Goal: Task Accomplishment & Management: Manage account settings

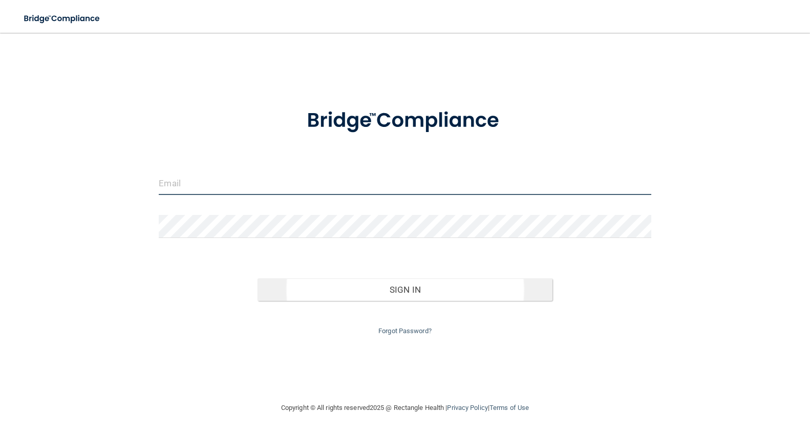
type input "[DOMAIN_NAME][EMAIL_ADDRESS][DOMAIN_NAME]"
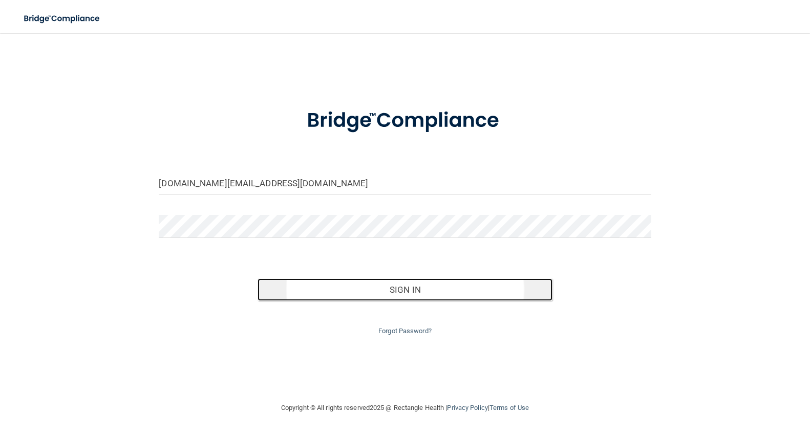
click at [445, 293] on button "Sign In" at bounding box center [405, 290] width 295 height 23
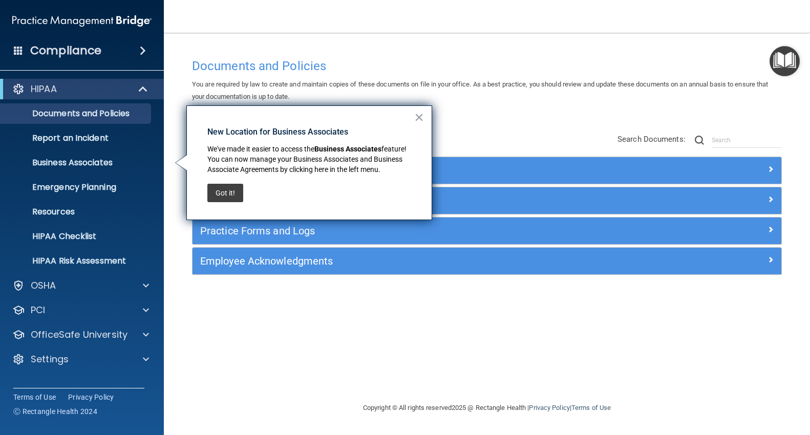
click at [579, 45] on div "Documents and Policies You are required by law to create and maintain copies of…" at bounding box center [486, 217] width 605 height 349
click at [420, 120] on button "×" at bounding box center [419, 117] width 10 height 16
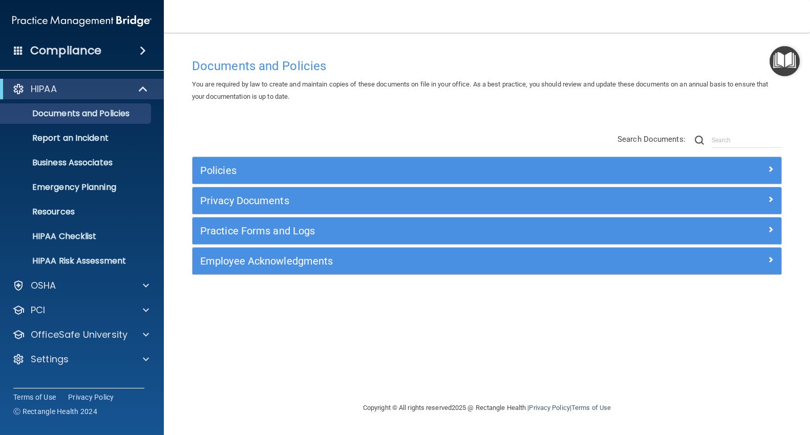
click at [66, 54] on h4 "Compliance" at bounding box center [65, 51] width 71 height 14
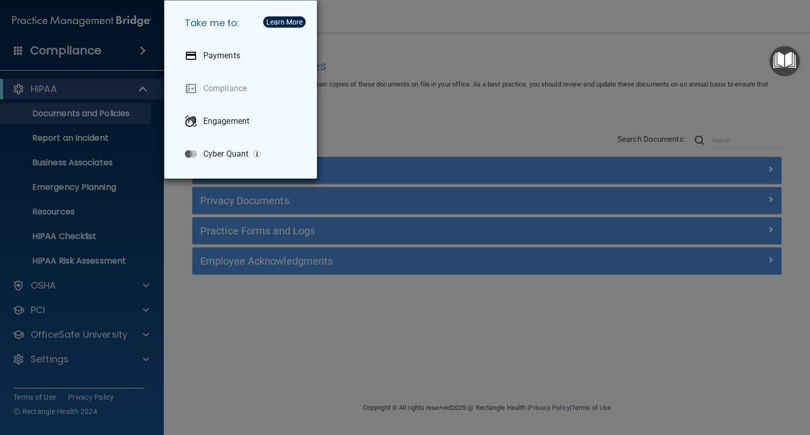
click at [439, 108] on div "Take me to: Payments Compliance Engagement Cyber Quant" at bounding box center [405, 217] width 810 height 435
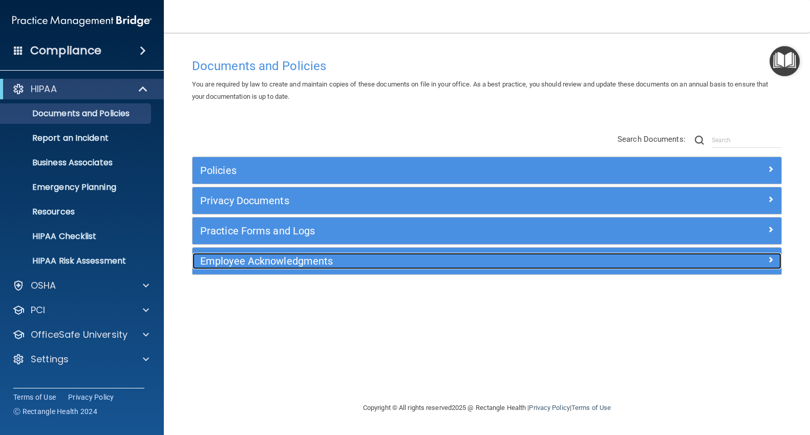
click at [278, 265] on h5 "Employee Acknowledgments" at bounding box center [413, 260] width 427 height 11
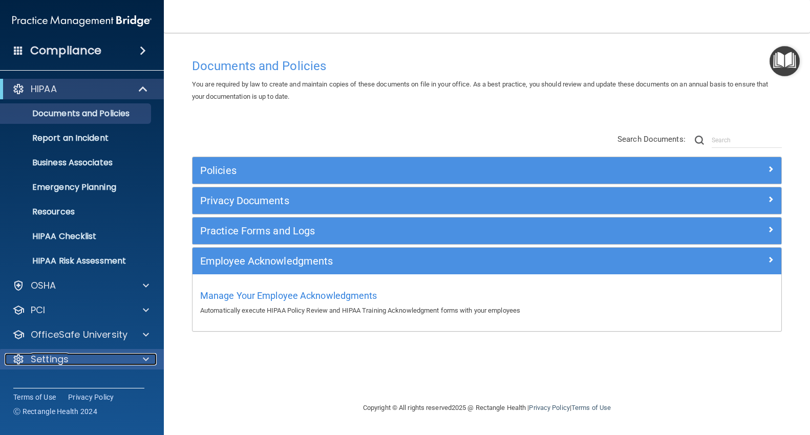
click at [68, 362] on p "Settings" at bounding box center [50, 359] width 38 height 12
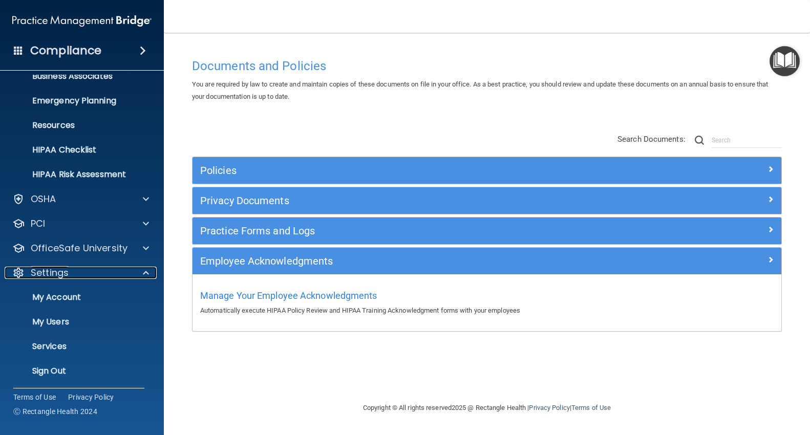
scroll to position [88, 0]
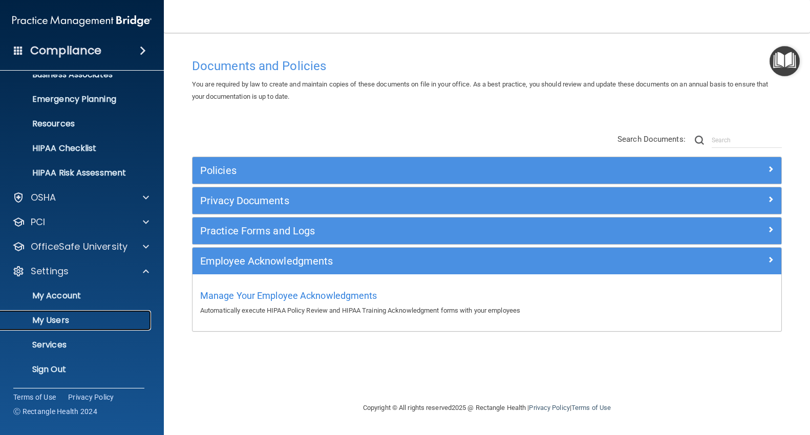
click at [66, 327] on link "My Users" at bounding box center [70, 320] width 161 height 20
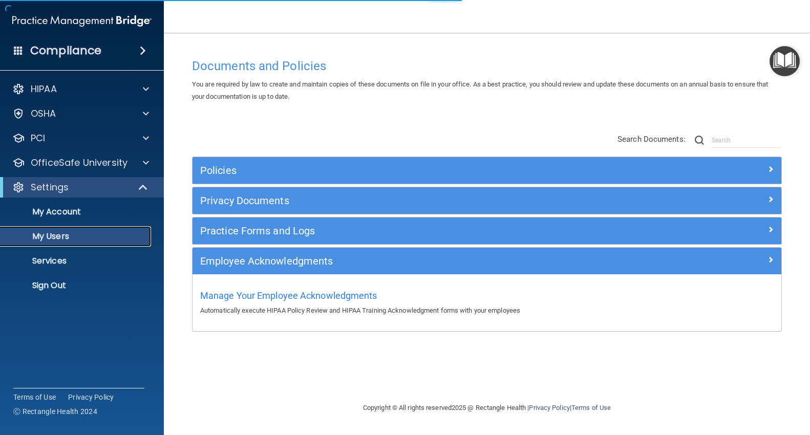
select select "20"
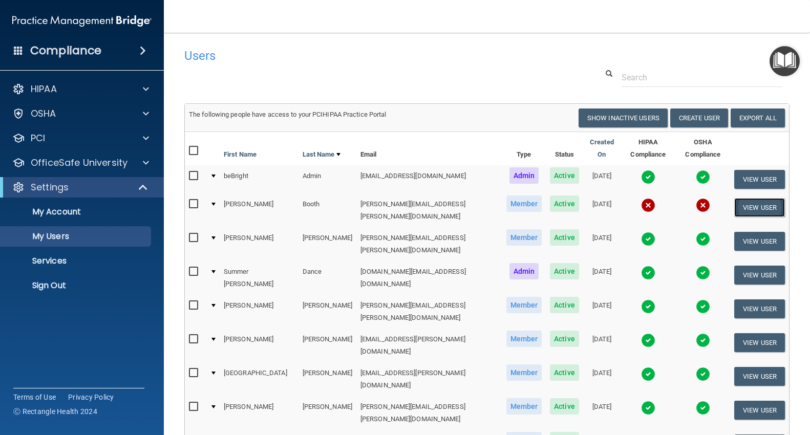
click at [757, 201] on button "View User" at bounding box center [759, 207] width 51 height 19
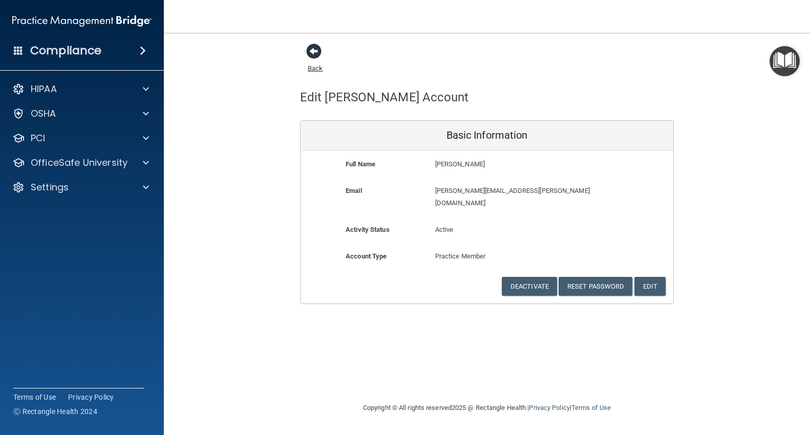
click at [318, 52] on span at bounding box center [313, 51] width 15 height 15
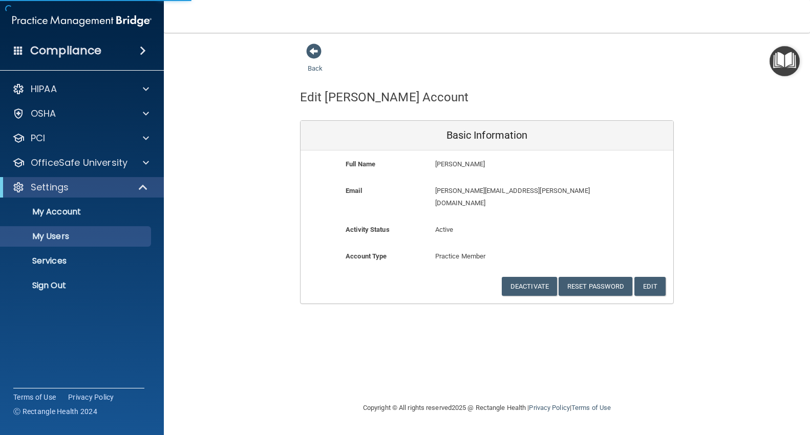
select select "20"
